Goal: Information Seeking & Learning: Understand process/instructions

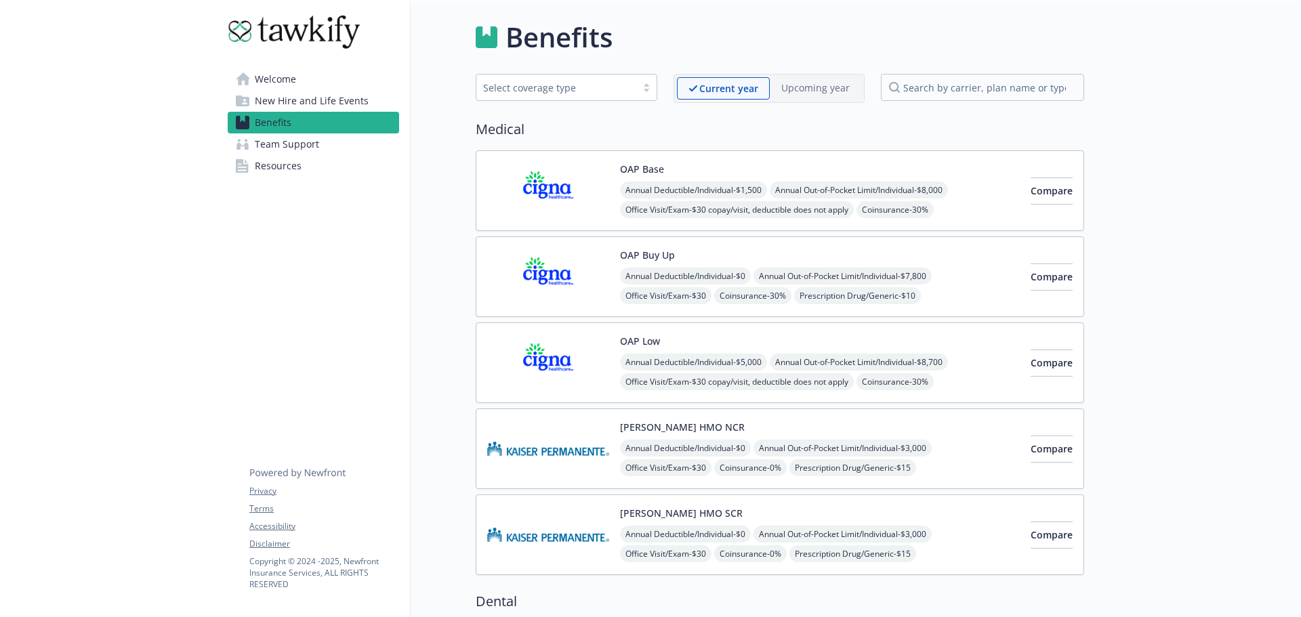
click at [311, 81] on link "Welcome" at bounding box center [313, 79] width 171 height 22
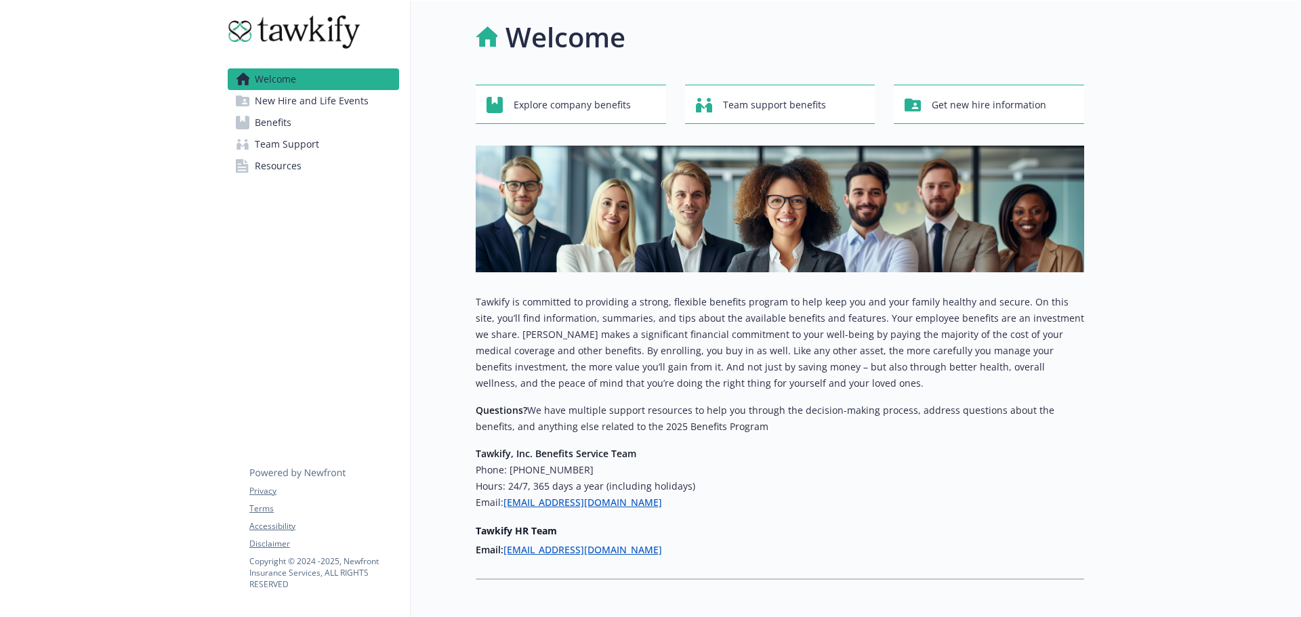
drag, startPoint x: 663, startPoint y: 505, endPoint x: 505, endPoint y: 497, distance: 158.1
click at [505, 497] on h6 "Email: [EMAIL_ADDRESS][DOMAIN_NAME]" at bounding box center [780, 503] width 608 height 16
copy link "[EMAIL_ADDRESS][DOMAIN_NAME]"
click at [313, 167] on link "Resources" at bounding box center [313, 166] width 171 height 22
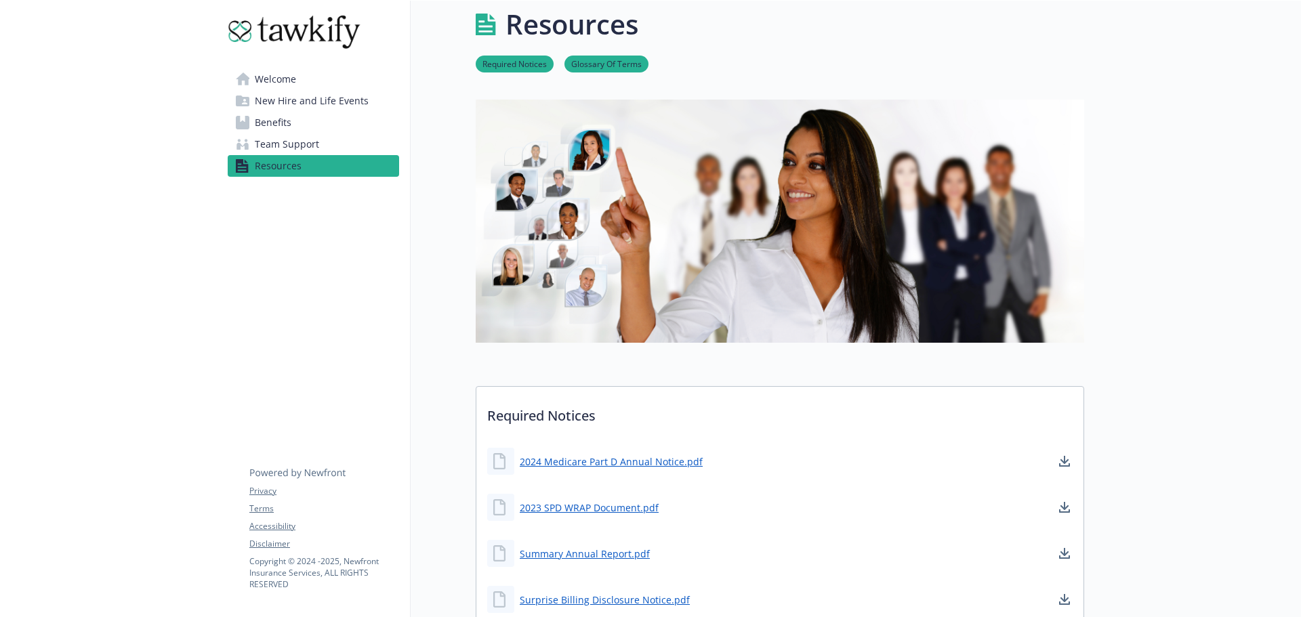
scroll to position [14, 0]
click at [295, 122] on link "Benefits" at bounding box center [313, 123] width 171 height 22
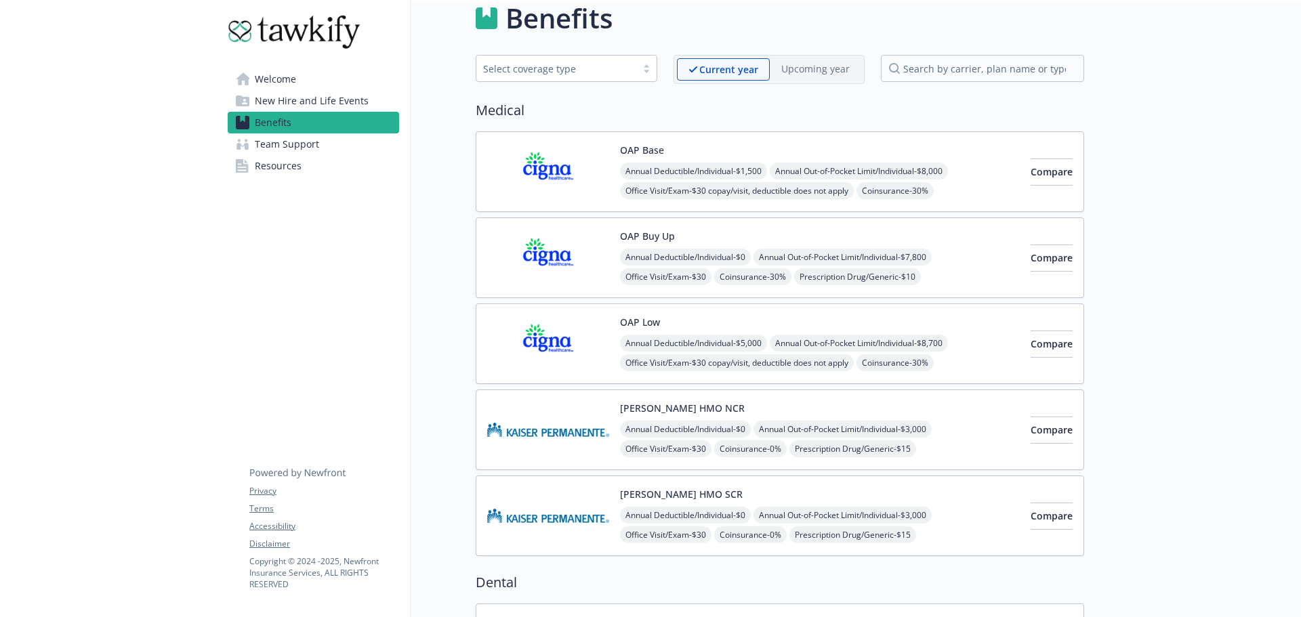
scroll to position [20, 0]
click at [243, 83] on icon at bounding box center [243, 79] width 14 height 14
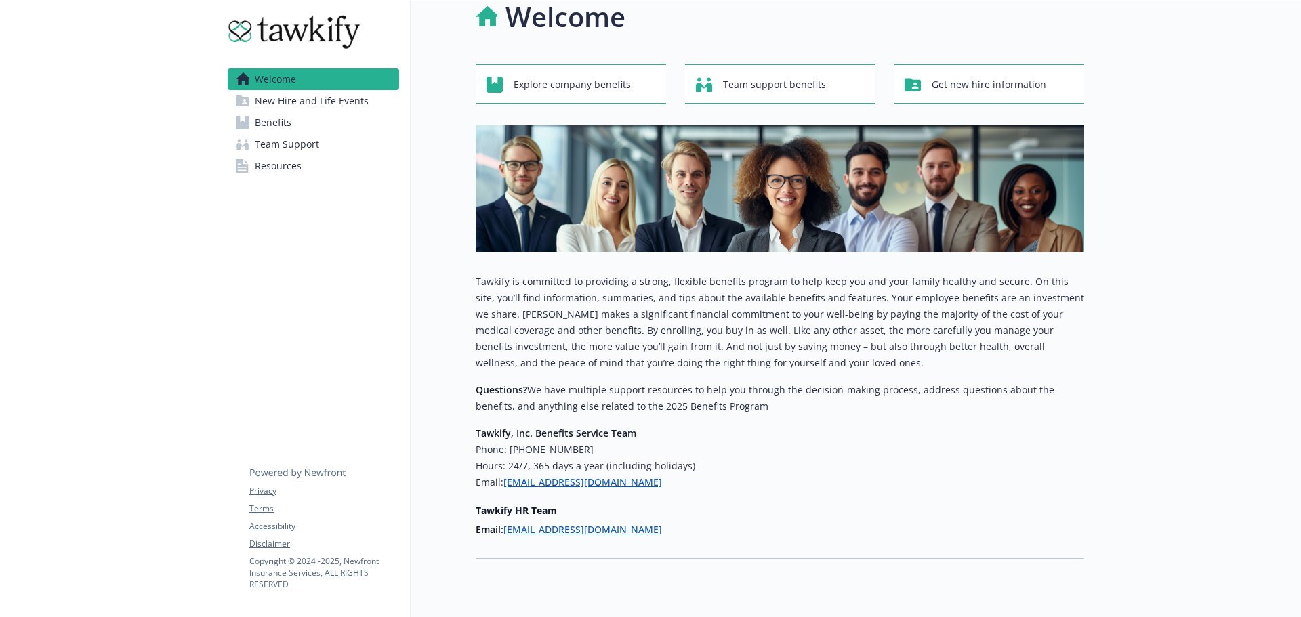
click at [300, 100] on span "New Hire and Life Events" at bounding box center [312, 101] width 114 height 22
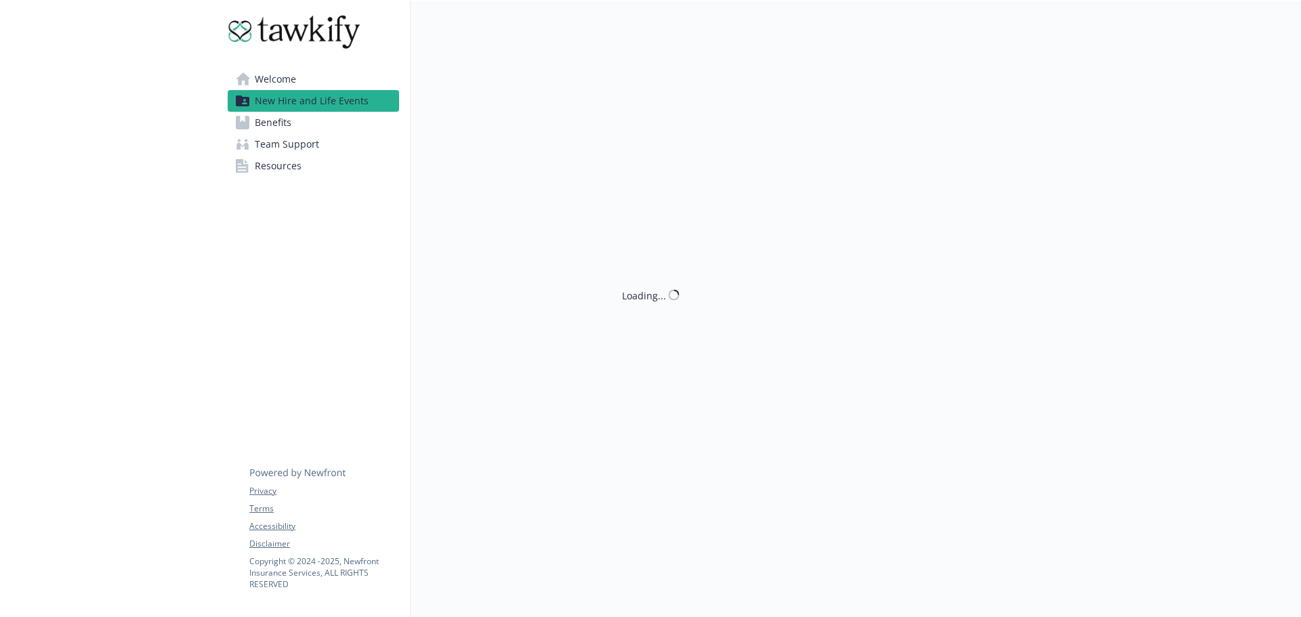
scroll to position [20, 0]
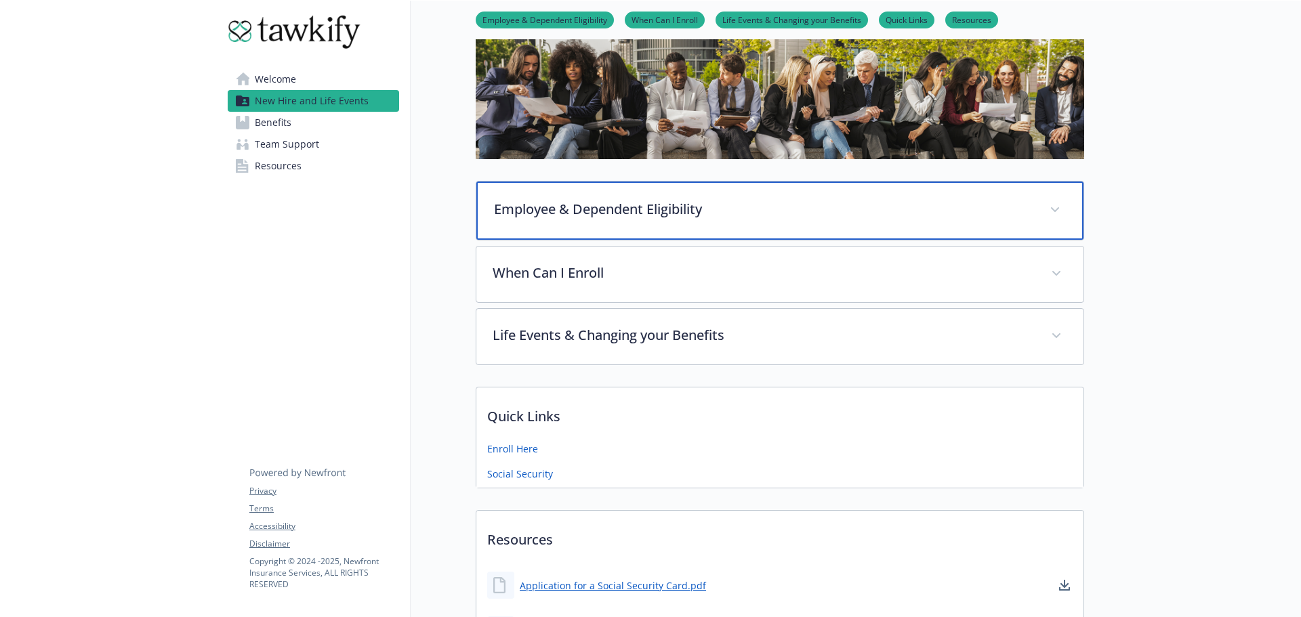
click at [700, 190] on div "Employee & Dependent Eligibility" at bounding box center [779, 211] width 607 height 58
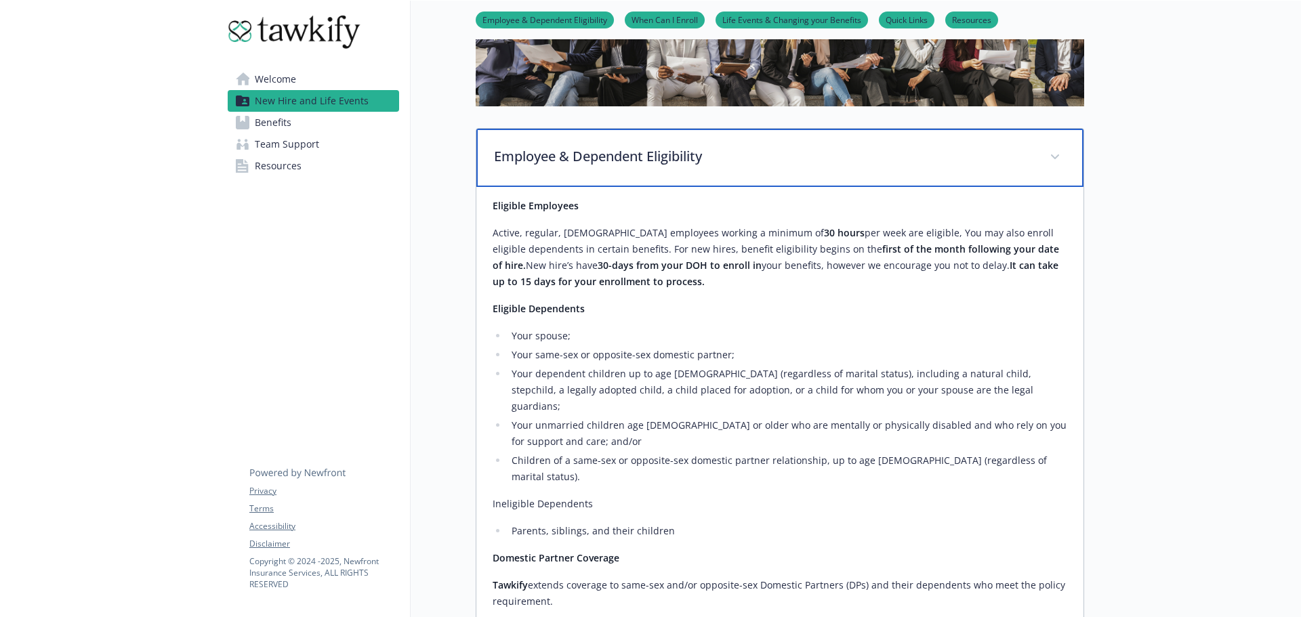
scroll to position [133, 0]
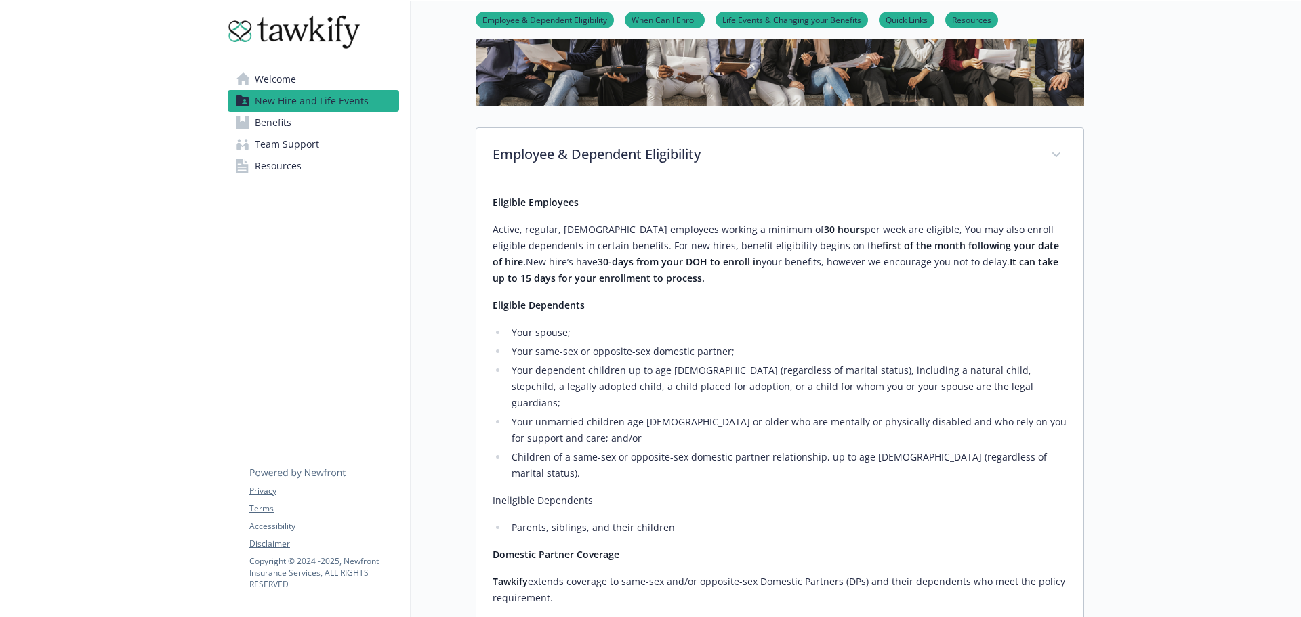
drag, startPoint x: 554, startPoint y: 237, endPoint x: 762, endPoint y: 231, distance: 208.8
click at [762, 231] on p "Active, regular, [DEMOGRAPHIC_DATA] employees working a minimum of 30 hours per…" at bounding box center [780, 254] width 575 height 65
click at [771, 241] on p "Active, regular, [DEMOGRAPHIC_DATA] employees working a minimum of 30 hours per…" at bounding box center [780, 254] width 575 height 65
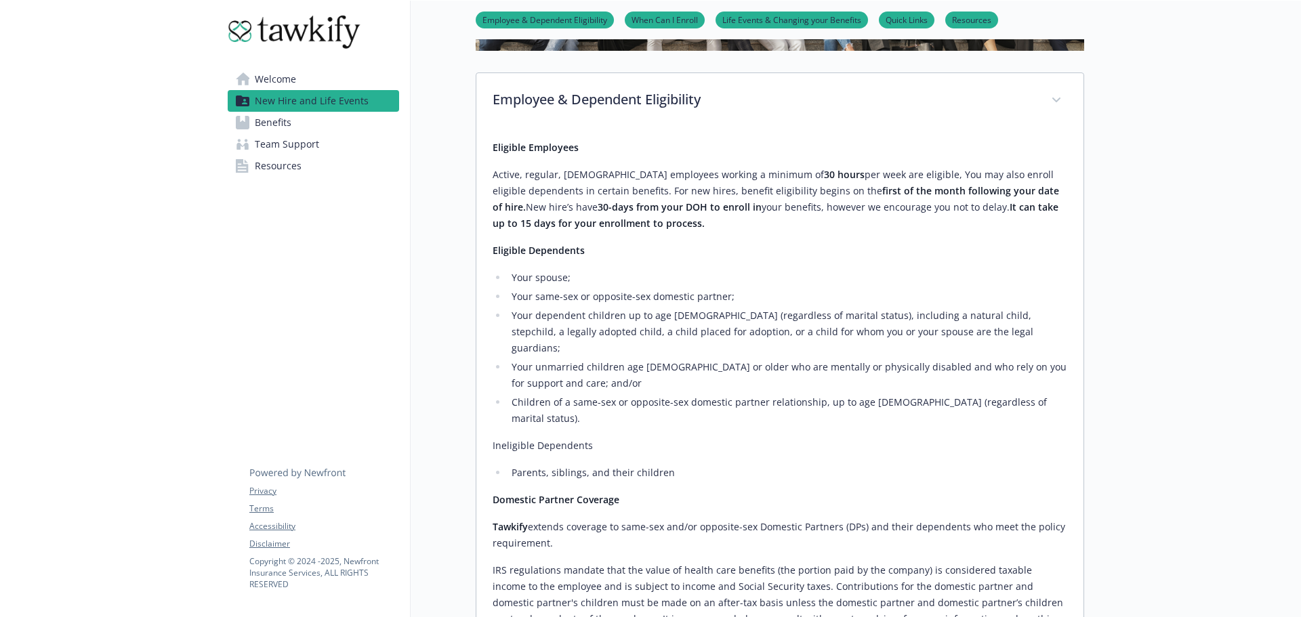
scroll to position [190, 0]
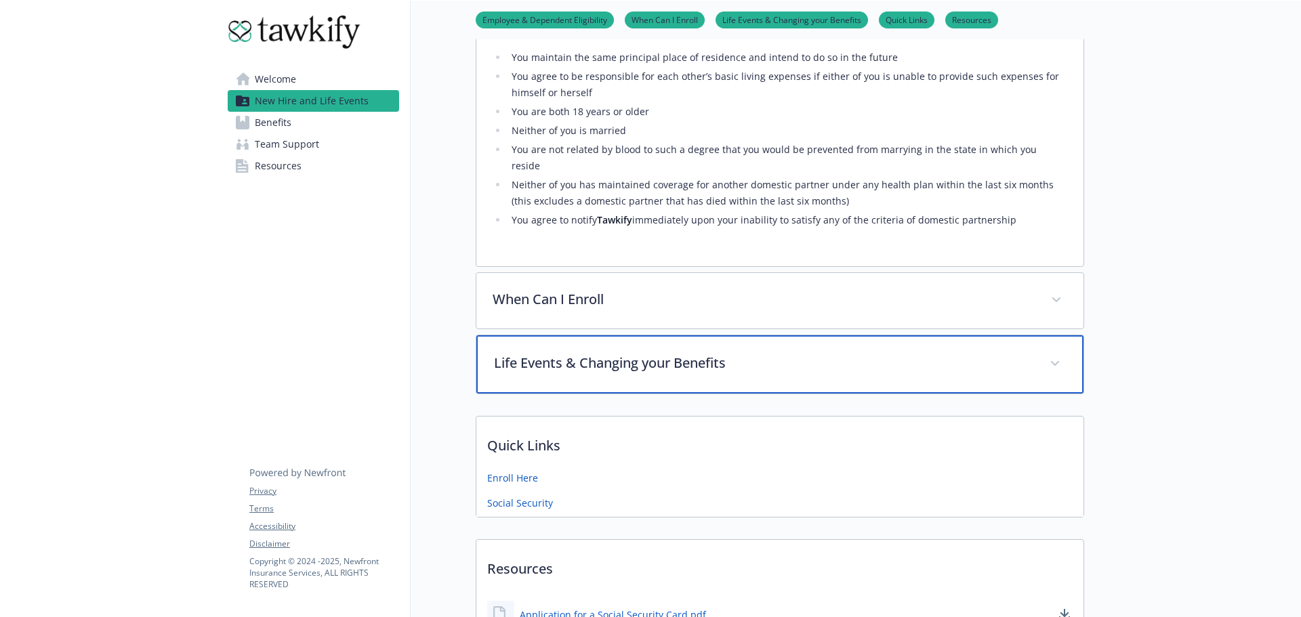
click at [713, 335] on div "Life Events & Changing your Benefits" at bounding box center [779, 364] width 607 height 58
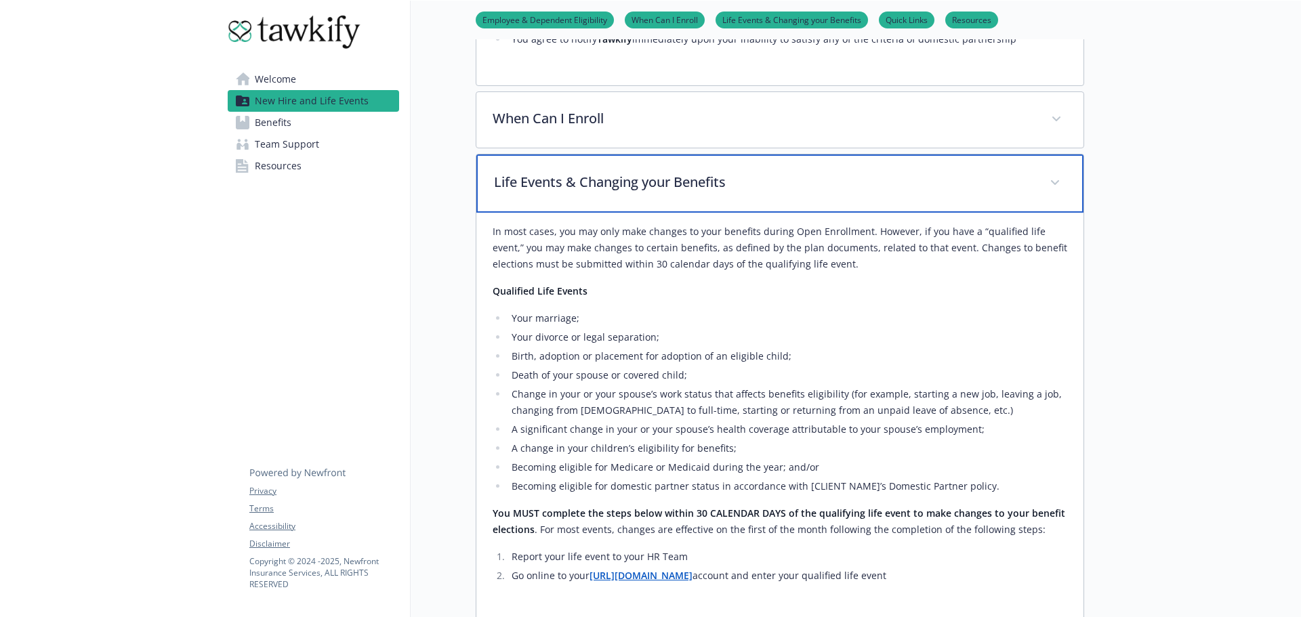
scroll to position [1046, 0]
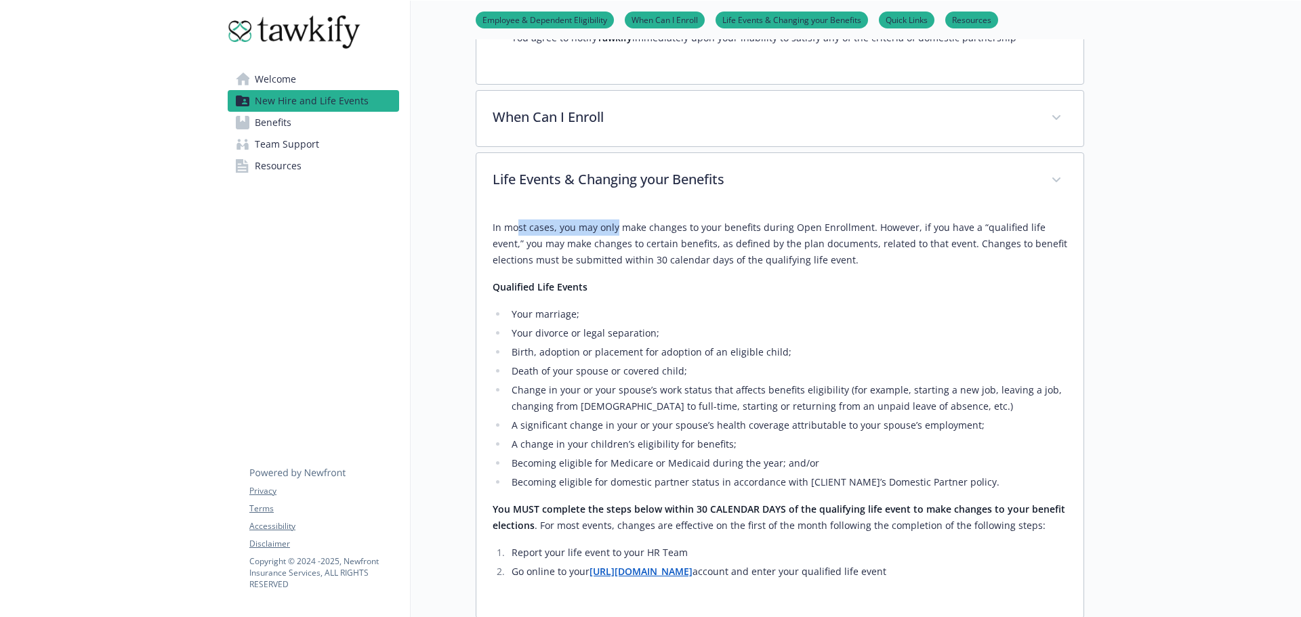
drag, startPoint x: 516, startPoint y: 167, endPoint x: 631, endPoint y: 169, distance: 115.2
click at [616, 220] on p "In most cases, you may only make changes to your benefits during Open Enrollmen…" at bounding box center [780, 244] width 575 height 49
click at [644, 220] on p "In most cases, you may only make changes to your benefits during Open Enrollmen…" at bounding box center [780, 244] width 575 height 49
drag, startPoint x: 754, startPoint y: 167, endPoint x: 936, endPoint y: 165, distance: 181.6
click at [936, 220] on p "In most cases, you may only make changes to your benefits during Open Enrollmen…" at bounding box center [780, 244] width 575 height 49
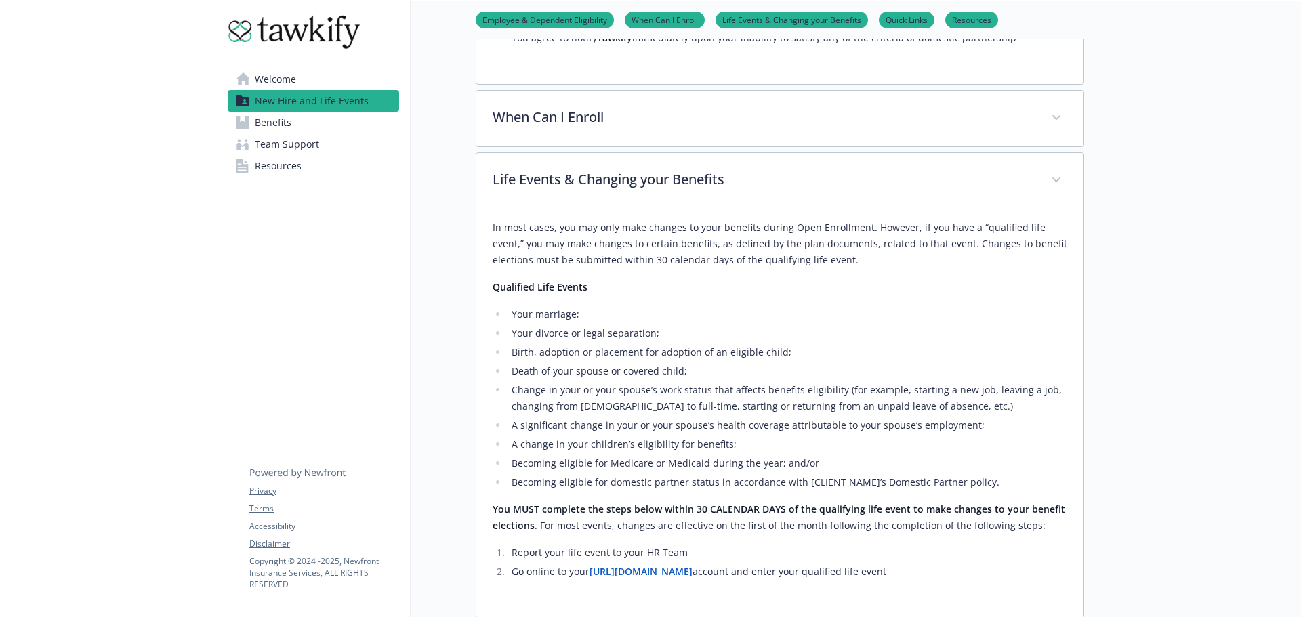
click at [968, 220] on p "In most cases, you may only make changes to your benefits during Open Enrollmen…" at bounding box center [780, 244] width 575 height 49
drag, startPoint x: 514, startPoint y: 180, endPoint x: 894, endPoint y: 184, distance: 379.4
click at [894, 220] on p "In most cases, you may only make changes to your benefits during Open Enrollmen…" at bounding box center [780, 244] width 575 height 49
drag, startPoint x: 990, startPoint y: 184, endPoint x: 987, endPoint y: 194, distance: 10.5
click at [990, 220] on p "In most cases, you may only make changes to your benefits during Open Enrollmen…" at bounding box center [780, 244] width 575 height 49
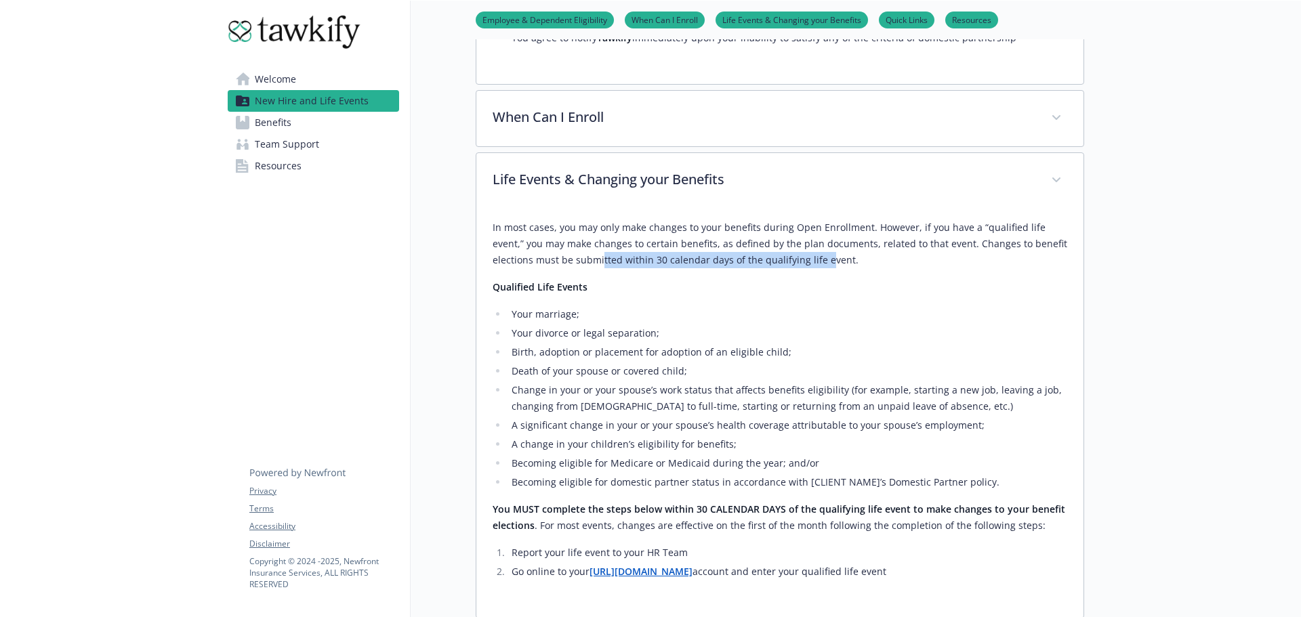
drag, startPoint x: 560, startPoint y: 197, endPoint x: 789, endPoint y: 198, distance: 229.0
click at [783, 220] on p "In most cases, you may only make changes to your benefits during Open Enrollmen…" at bounding box center [780, 244] width 575 height 49
click at [818, 220] on div "In most cases, you may only make changes to your benefits during Open Enrollmen…" at bounding box center [780, 400] width 575 height 360
drag, startPoint x: 549, startPoint y: 302, endPoint x: 691, endPoint y: 302, distance: 141.6
click at [691, 363] on li "Death of your spouse or covered child;​" at bounding box center [787, 371] width 560 height 16
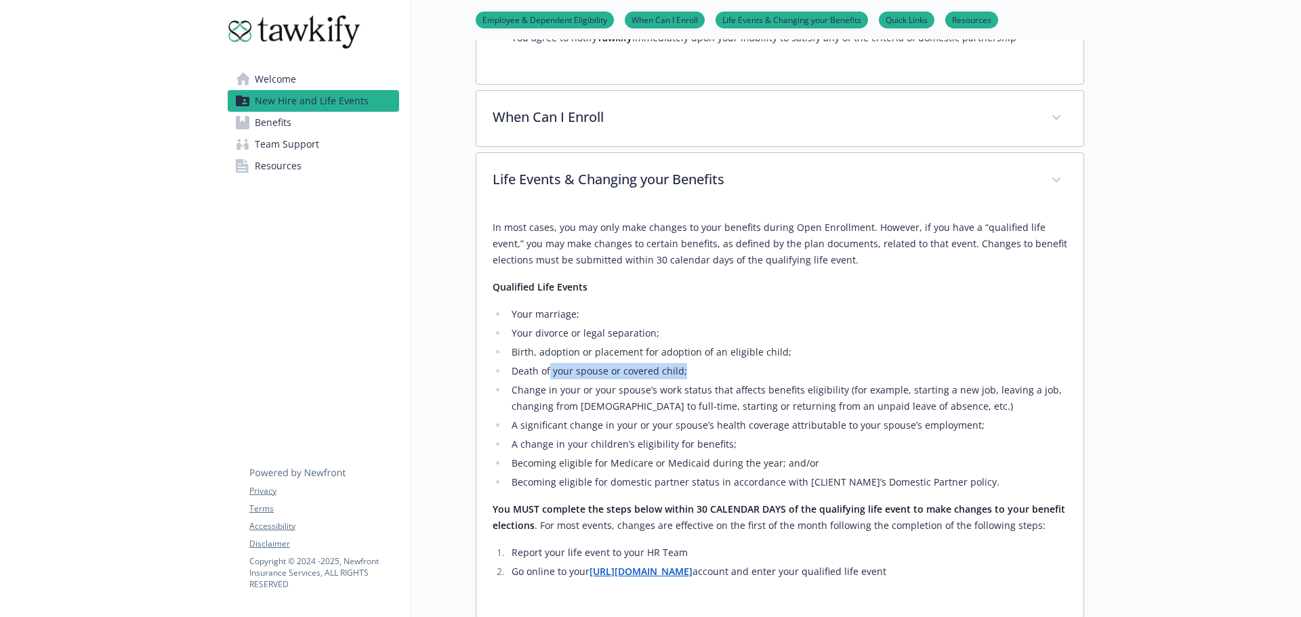
click at [693, 363] on li "Death of your spouse or covered child;​" at bounding box center [787, 371] width 560 height 16
drag, startPoint x: 513, startPoint y: 264, endPoint x: 524, endPoint y: 264, distance: 11.5
click at [523, 325] on li "Your divorce or legal separation;​" at bounding box center [787, 333] width 560 height 16
click at [531, 344] on li "Birth, adoption or placement for adoption of an eligible child;​" at bounding box center [787, 352] width 560 height 16
drag, startPoint x: 560, startPoint y: 340, endPoint x: 661, endPoint y: 339, distance: 101.6
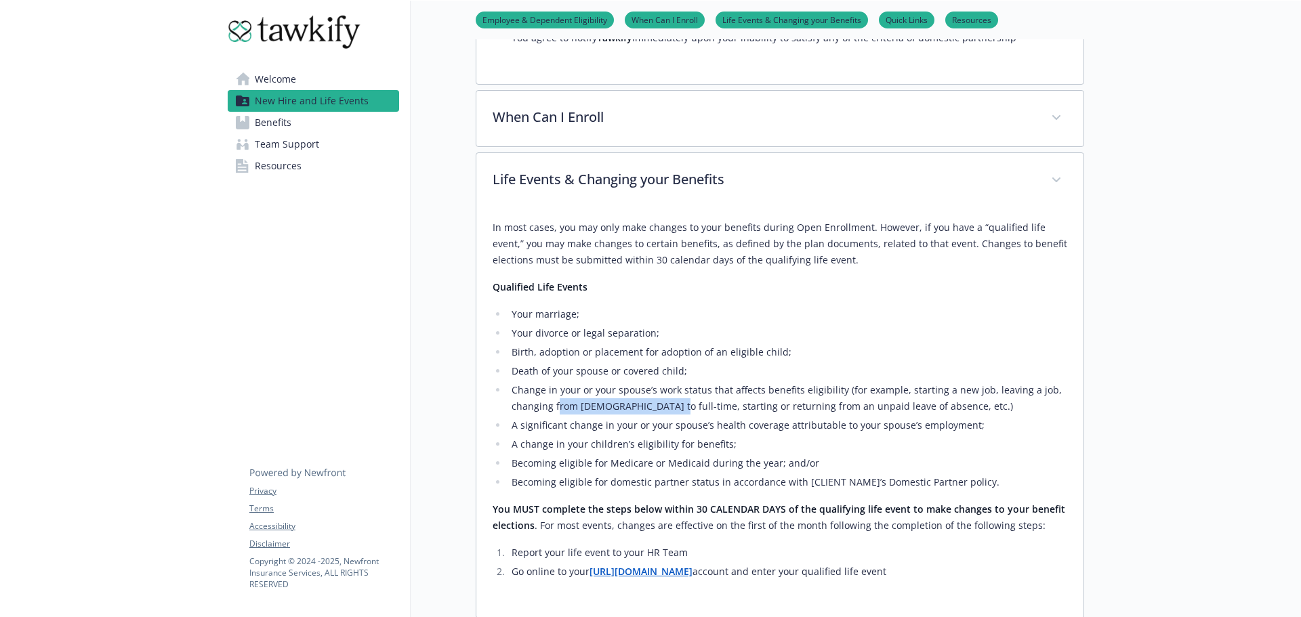
click at [660, 382] on li "Change in your or your spouse’s work status that affects benefits eligibility (…" at bounding box center [787, 398] width 560 height 33
click at [690, 436] on li "A change in your children’s eligibility for benefits;​" at bounding box center [787, 444] width 560 height 16
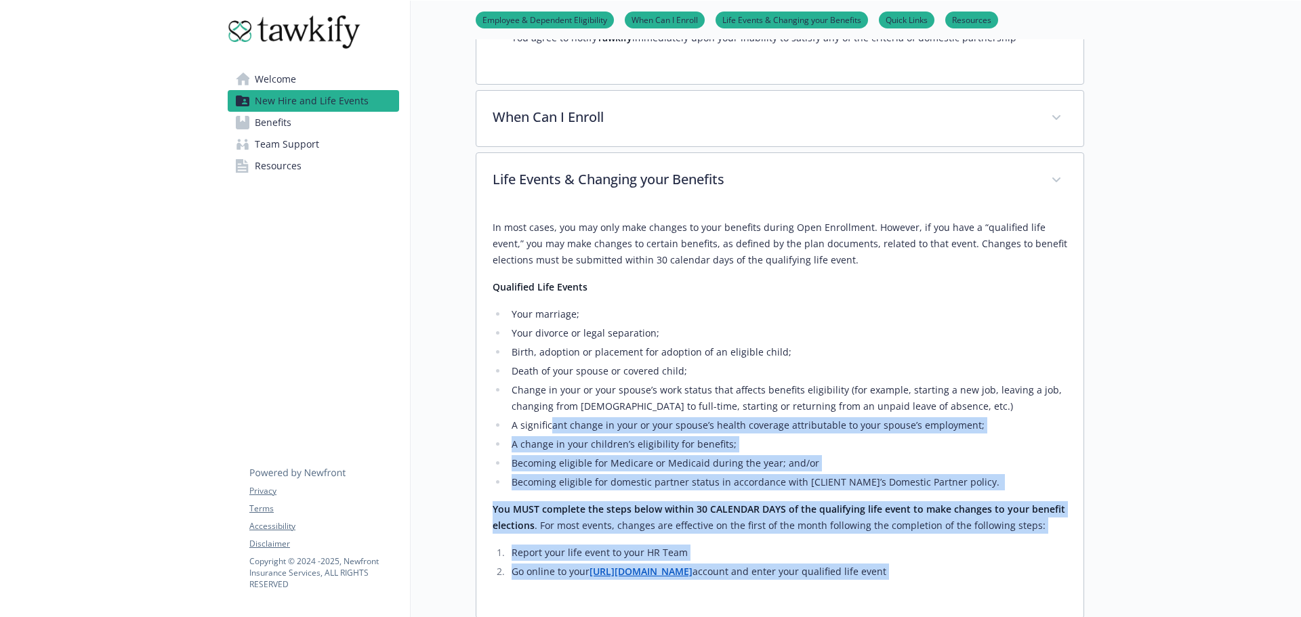
drag, startPoint x: 551, startPoint y: 358, endPoint x: 1135, endPoint y: 356, distance: 584.0
click at [1135, 356] on div "Skip to main content Welcome New Hire and Life Events Benefits Team Support Res…" at bounding box center [650, 23] width 1301 height 2137
click at [1081, 364] on div "In most cases, you may only make changes to your benefits during Open Enrollmen…" at bounding box center [779, 413] width 607 height 409
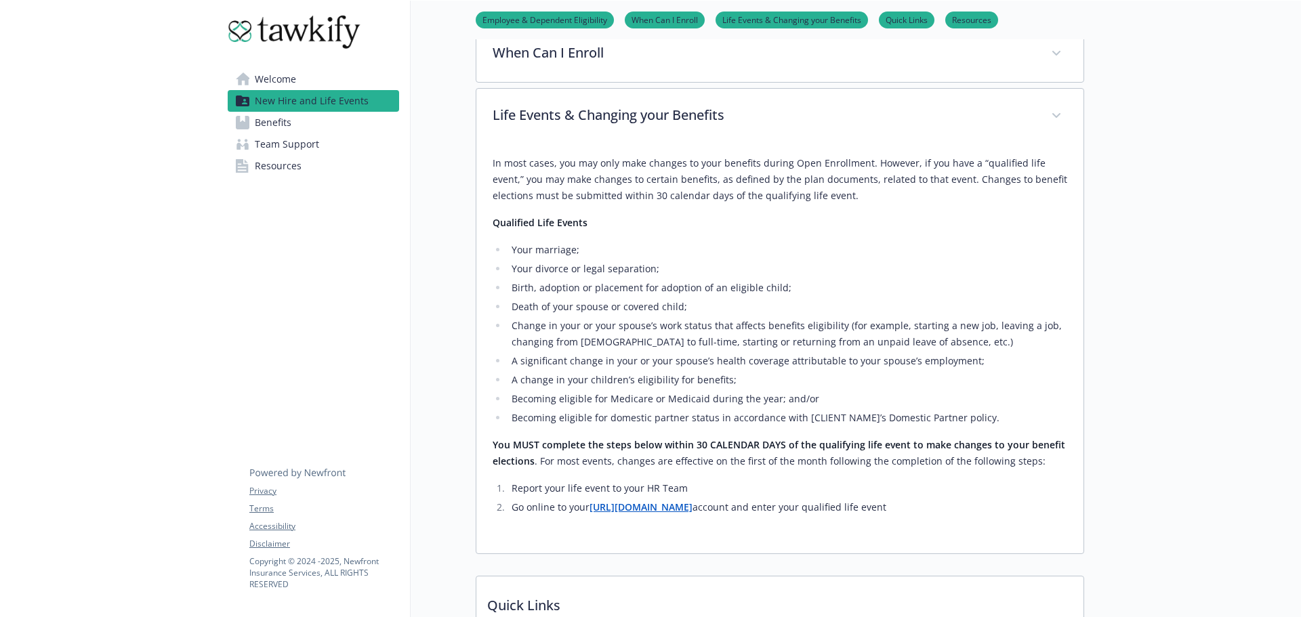
scroll to position [1117, 0]
